Goal: Transaction & Acquisition: Purchase product/service

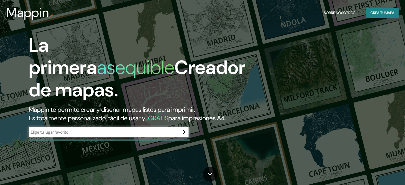
click at [124, 137] on div "​" at bounding box center [109, 132] width 160 height 11
click at [390, 15] on font "mapa" at bounding box center [390, 12] width 10 height 5
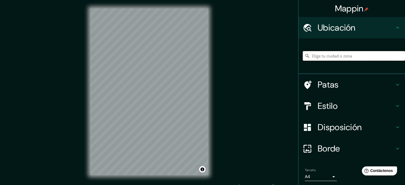
click at [334, 57] on input "Elige tu ciudad o zona" at bounding box center [354, 56] width 102 height 10
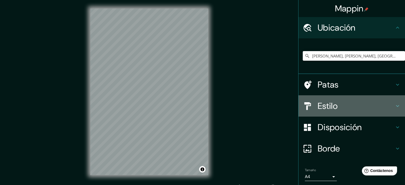
click at [360, 112] on div "Estilo" at bounding box center [352, 105] width 107 height 21
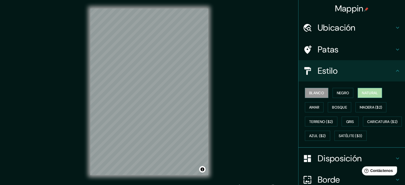
click at [371, 93] on font "Natural" at bounding box center [370, 93] width 16 height 5
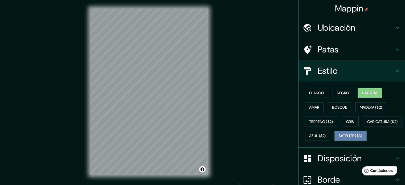
click at [339, 138] on font "Satélite ($3)" at bounding box center [351, 136] width 24 height 5
click at [319, 25] on font "Ubicación" at bounding box center [337, 27] width 38 height 11
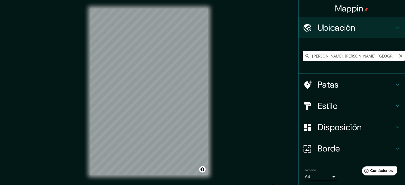
click at [319, 58] on input "Malecón Grau, Requena, Departamento de Loreto, Perú" at bounding box center [354, 56] width 102 height 10
click at [373, 53] on input "Malecón Grau, Requena, Departamento de Loreto, Perú" at bounding box center [354, 56] width 102 height 10
drag, startPoint x: 386, startPoint y: 56, endPoint x: 381, endPoint y: 56, distance: 5.4
click at [381, 56] on input "Malecón Grau, Requena, Departamento de Loreto, Perú" at bounding box center [354, 56] width 102 height 10
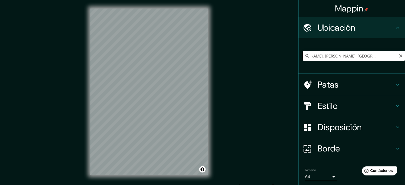
click at [383, 54] on input "Malecón Grau, Requena, Departamento de Loreto, Perú" at bounding box center [354, 56] width 102 height 10
drag, startPoint x: 393, startPoint y: 56, endPoint x: 334, endPoint y: 59, distance: 58.2
click at [334, 59] on input "Malecón Grau, Requena, Departamento de Loreto, Perú" at bounding box center [354, 56] width 102 height 10
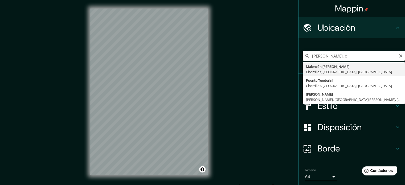
type input "Malencón Grau, Chorrillos, Provincia de Lima, Perú"
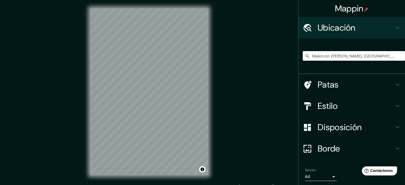
click at [344, 106] on h4 "Estilo" at bounding box center [356, 106] width 77 height 11
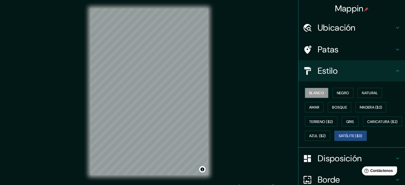
click at [317, 92] on font "Blanco" at bounding box center [316, 93] width 15 height 5
click at [345, 93] on font "Negro" at bounding box center [343, 93] width 13 height 5
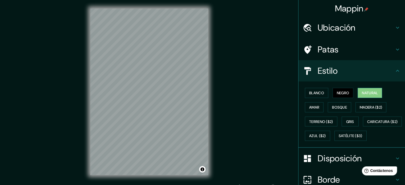
click at [362, 91] on font "Natural" at bounding box center [370, 93] width 16 height 5
click at [312, 121] on font "Terreno ($2)" at bounding box center [321, 121] width 24 height 5
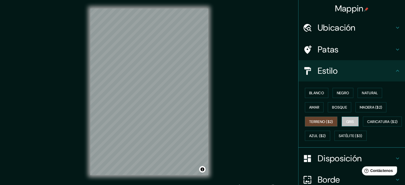
click at [355, 118] on button "Gris" at bounding box center [350, 122] width 17 height 10
click at [318, 107] on button "Amar" at bounding box center [314, 107] width 19 height 10
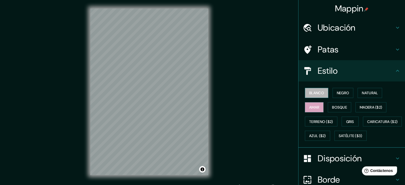
click at [310, 93] on font "Blanco" at bounding box center [316, 93] width 15 height 5
click at [343, 92] on font "Negro" at bounding box center [343, 93] width 13 height 5
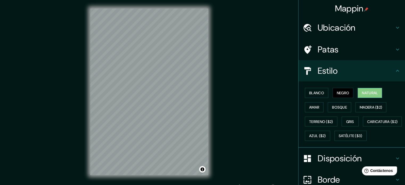
click at [367, 95] on font "Natural" at bounding box center [370, 92] width 16 height 7
click at [363, 108] on font "Madera ($2)" at bounding box center [371, 107] width 22 height 5
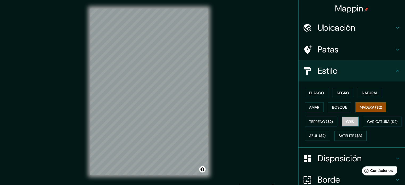
click at [354, 122] on button "Gris" at bounding box center [350, 122] width 17 height 10
click at [316, 94] on font "Blanco" at bounding box center [316, 93] width 15 height 5
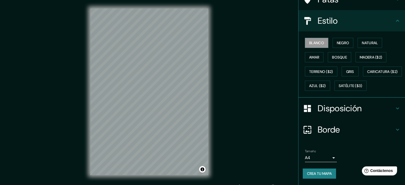
scroll to position [63, 0]
click at [321, 171] on font "Crea tu mapa" at bounding box center [319, 173] width 25 height 5
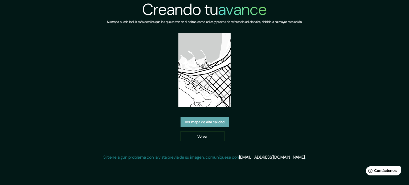
click at [201, 123] on font "Ver mapa de alta calidad" at bounding box center [205, 122] width 40 height 5
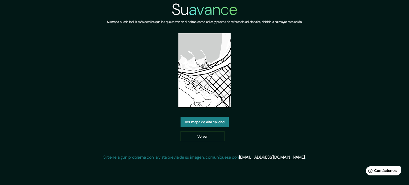
click at [213, 84] on img at bounding box center [204, 70] width 52 height 74
click at [217, 136] on link "Volver" at bounding box center [203, 136] width 44 height 10
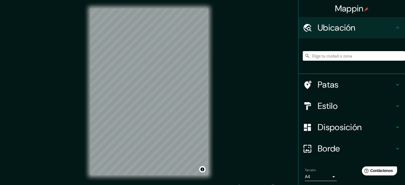
click at [334, 57] on input "Elige tu ciudad o zona" at bounding box center [354, 56] width 102 height 10
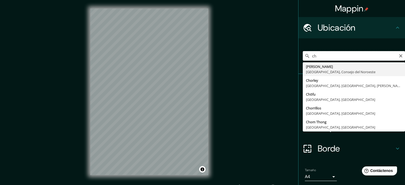
type input "c"
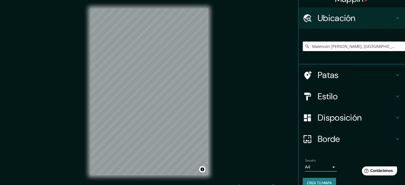
scroll to position [18, 0]
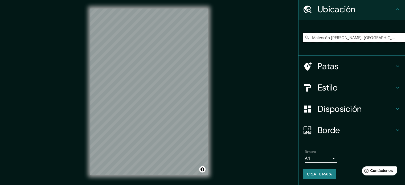
type input "Malencón Grau, Chorrillos, Provincia de Lima, Perú"
click at [330, 168] on div "Tamaño A4 single Crea tu mapa" at bounding box center [352, 166] width 98 height 36
click at [322, 175] on font "Crea tu mapa" at bounding box center [319, 174] width 25 height 5
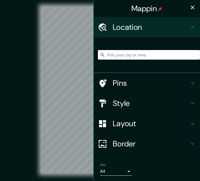
click at [145, 27] on h4 "Location" at bounding box center [151, 27] width 77 height 10
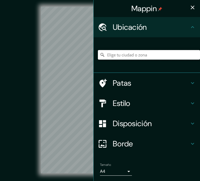
click at [152, 57] on input "Elige tu ciudad o zona" at bounding box center [149, 55] width 102 height 10
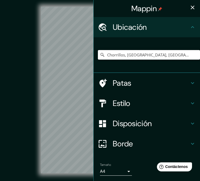
type input "Chorrillos, Provincia de Lima, Perú"
click at [190, 7] on icon "button" at bounding box center [193, 7] width 6 height 6
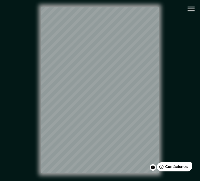
click at [195, 11] on icon "button" at bounding box center [191, 8] width 9 height 9
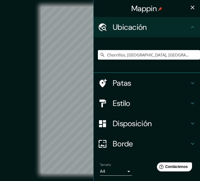
click at [190, 6] on icon "button" at bounding box center [193, 7] width 6 height 6
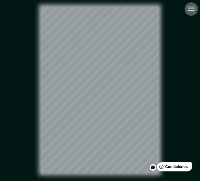
click at [195, 9] on icon "button" at bounding box center [191, 9] width 7 height 5
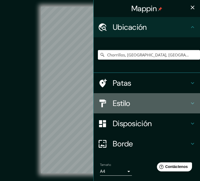
click at [149, 105] on h4 "Estilo" at bounding box center [151, 104] width 77 height 10
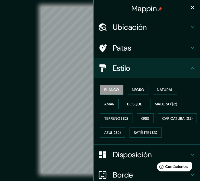
click at [148, 50] on h4 "Patas" at bounding box center [151, 48] width 77 height 10
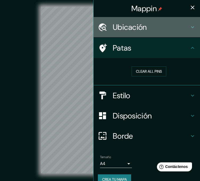
click at [156, 28] on h4 "Ubicación" at bounding box center [151, 27] width 77 height 10
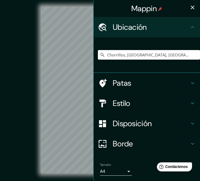
click at [156, 28] on h4 "Ubicación" at bounding box center [151, 27] width 77 height 10
click at [159, 100] on h4 "Estilo" at bounding box center [151, 104] width 77 height 10
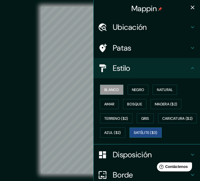
click at [134, 135] on font "Satélite ($3)" at bounding box center [146, 132] width 24 height 5
click at [190, 8] on icon "button" at bounding box center [193, 7] width 6 height 6
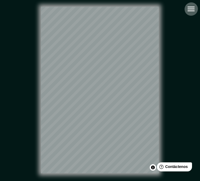
click at [194, 9] on icon "button" at bounding box center [191, 8] width 9 height 9
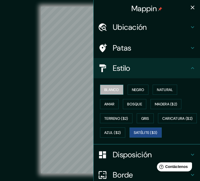
drag, startPoint x: 108, startPoint y: 90, endPoint x: 118, endPoint y: 89, distance: 10.0
click at [108, 90] on font "Blanco" at bounding box center [111, 89] width 15 height 5
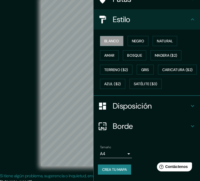
scroll to position [11, 0]
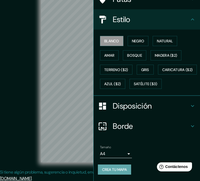
click at [119, 171] on font "Crea tu mapa" at bounding box center [114, 169] width 25 height 5
